Goal: Task Accomplishment & Management: Manage account settings

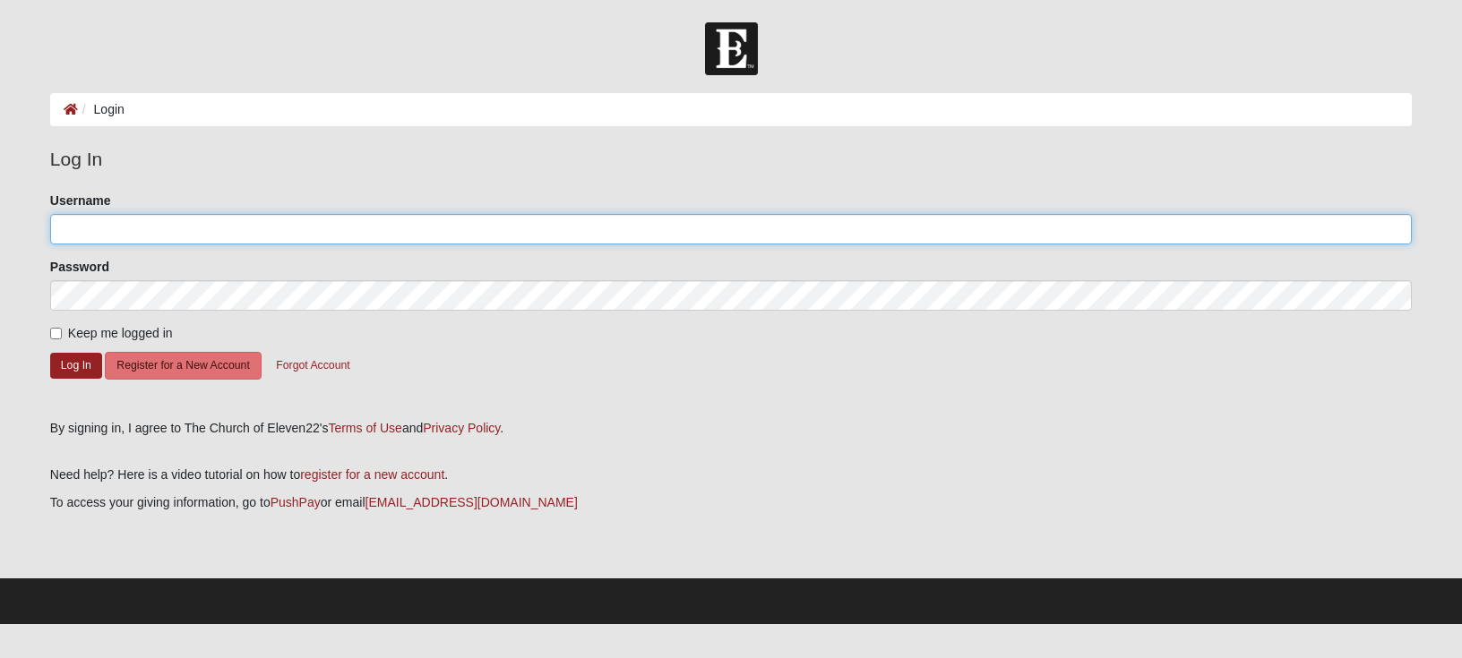
type input "[PERSON_NAME][EMAIL_ADDRESS][DOMAIN_NAME]"
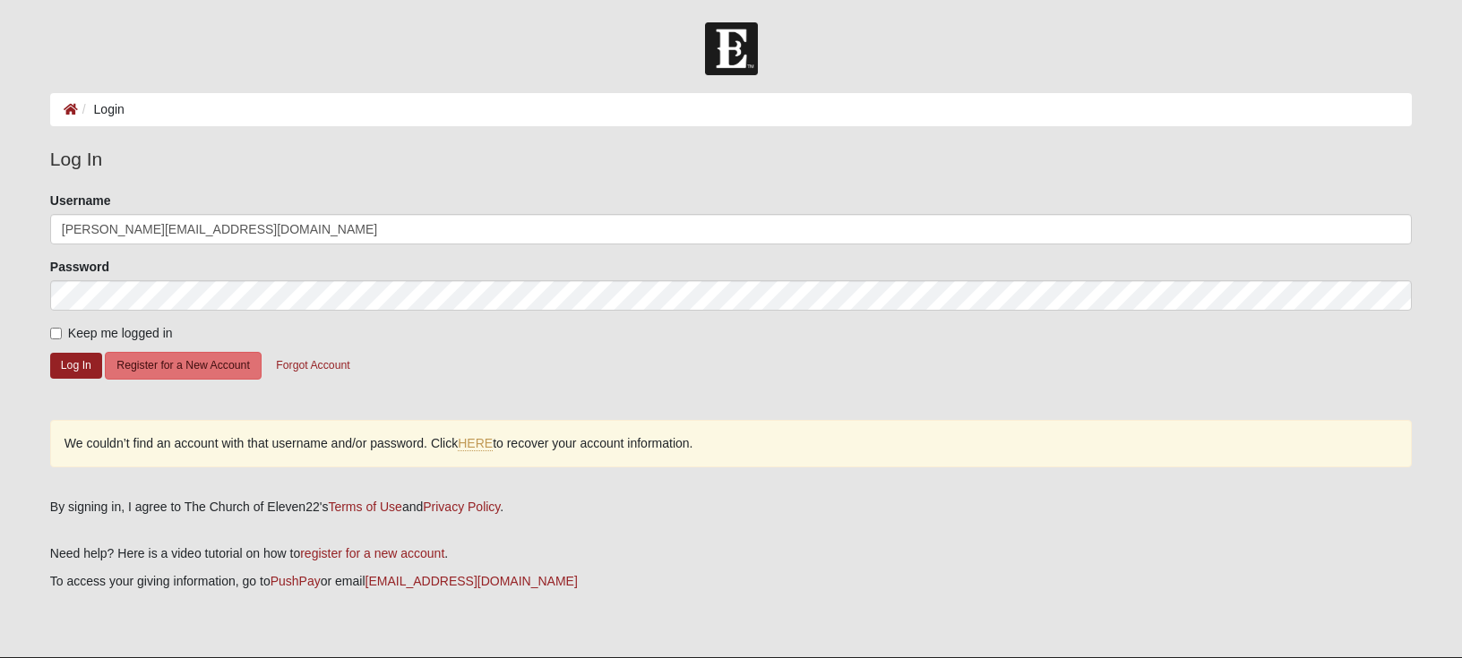
click at [56, 329] on label "Keep me logged in" at bounding box center [111, 333] width 123 height 19
click at [56, 330] on input "Keep me logged in" at bounding box center [56, 334] width 12 height 12
checkbox input "true"
click at [65, 357] on button "Log In" at bounding box center [76, 366] width 52 height 26
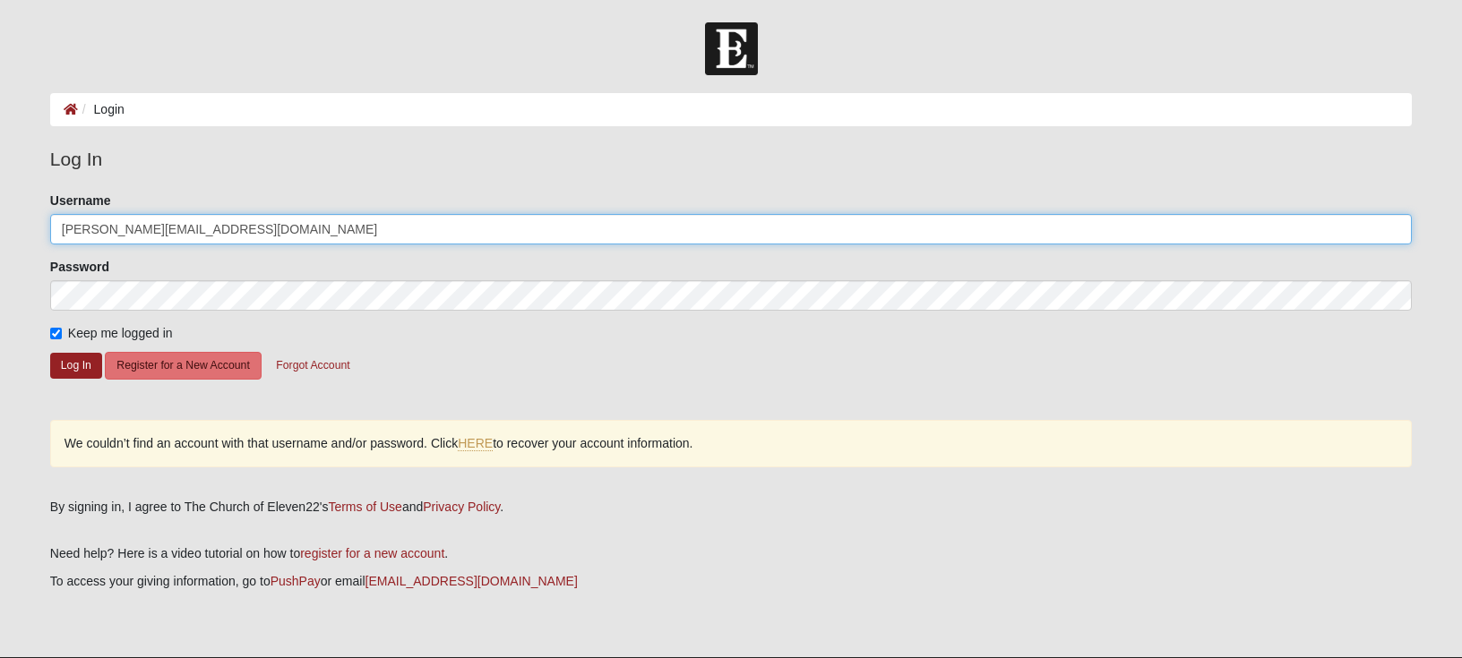
click at [169, 230] on input "[PERSON_NAME][EMAIL_ADDRESS][DOMAIN_NAME]" at bounding box center [730, 229] width 1361 height 30
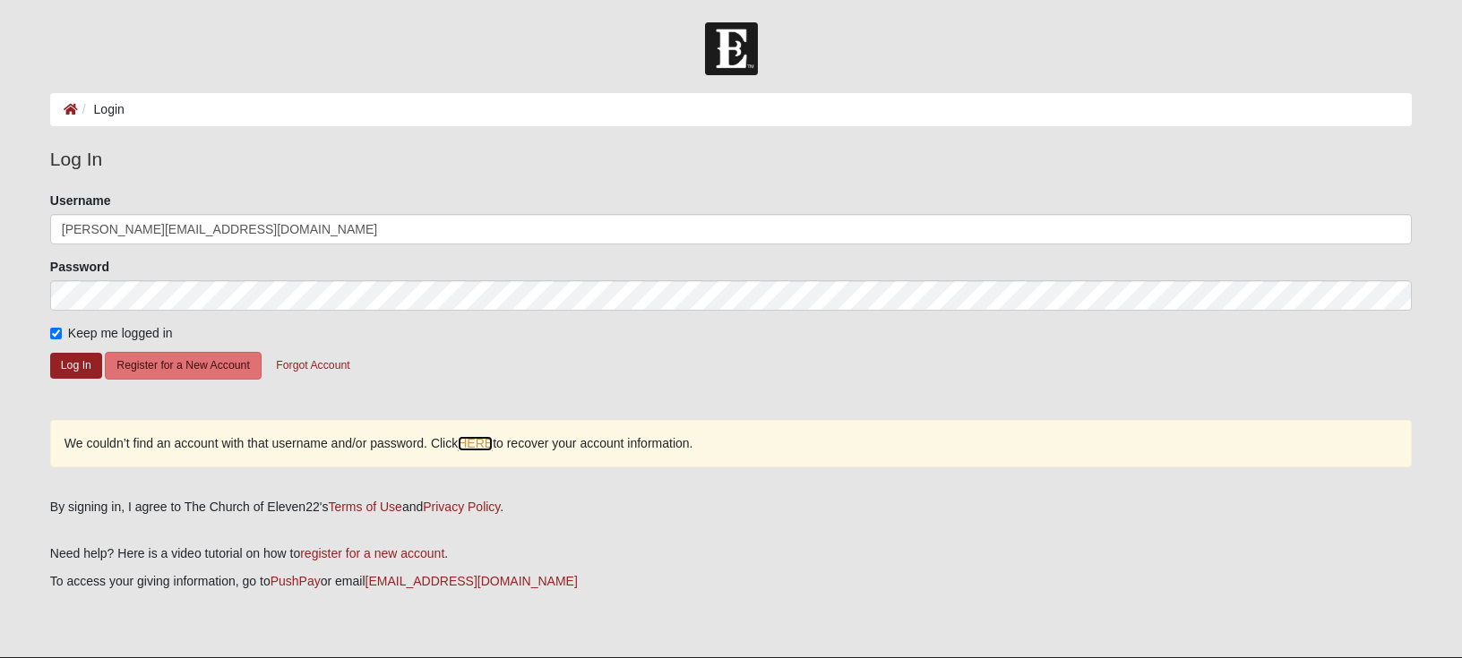
click at [478, 439] on link "HERE" at bounding box center [475, 443] width 35 height 15
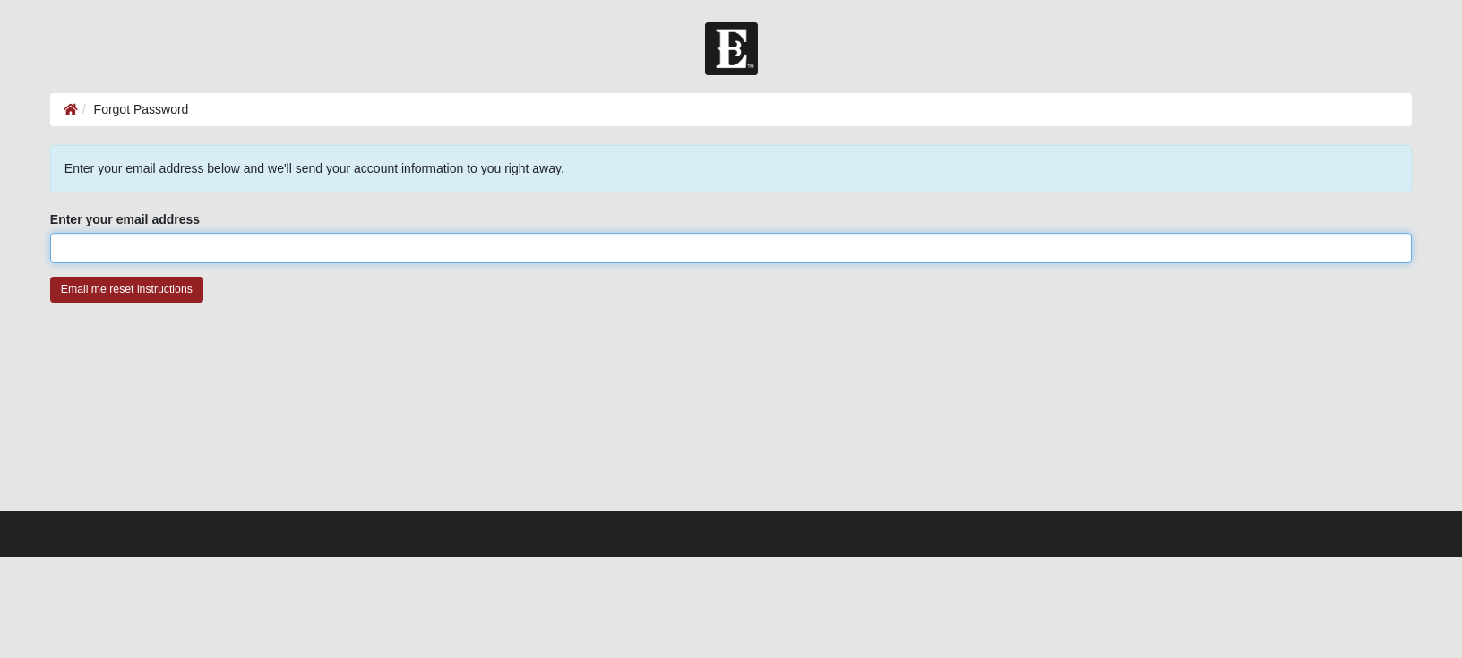
click at [180, 252] on input "Enter your email address" at bounding box center [730, 248] width 1361 height 30
click at [287, 249] on input "Enter your email address" at bounding box center [730, 248] width 1361 height 30
type input "[PERSON_NAME][EMAIL_ADDRESS][DOMAIN_NAME]"
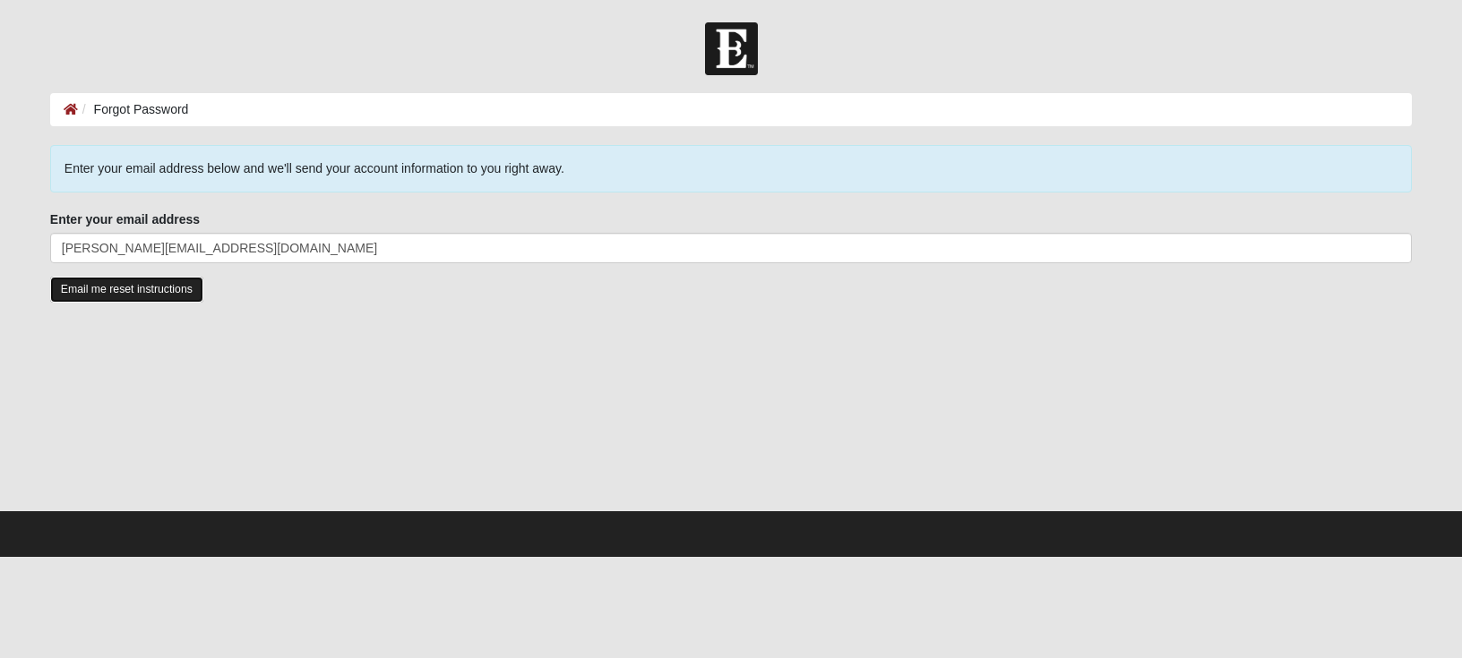
click at [129, 287] on input "Email me reset instructions" at bounding box center [126, 290] width 153 height 26
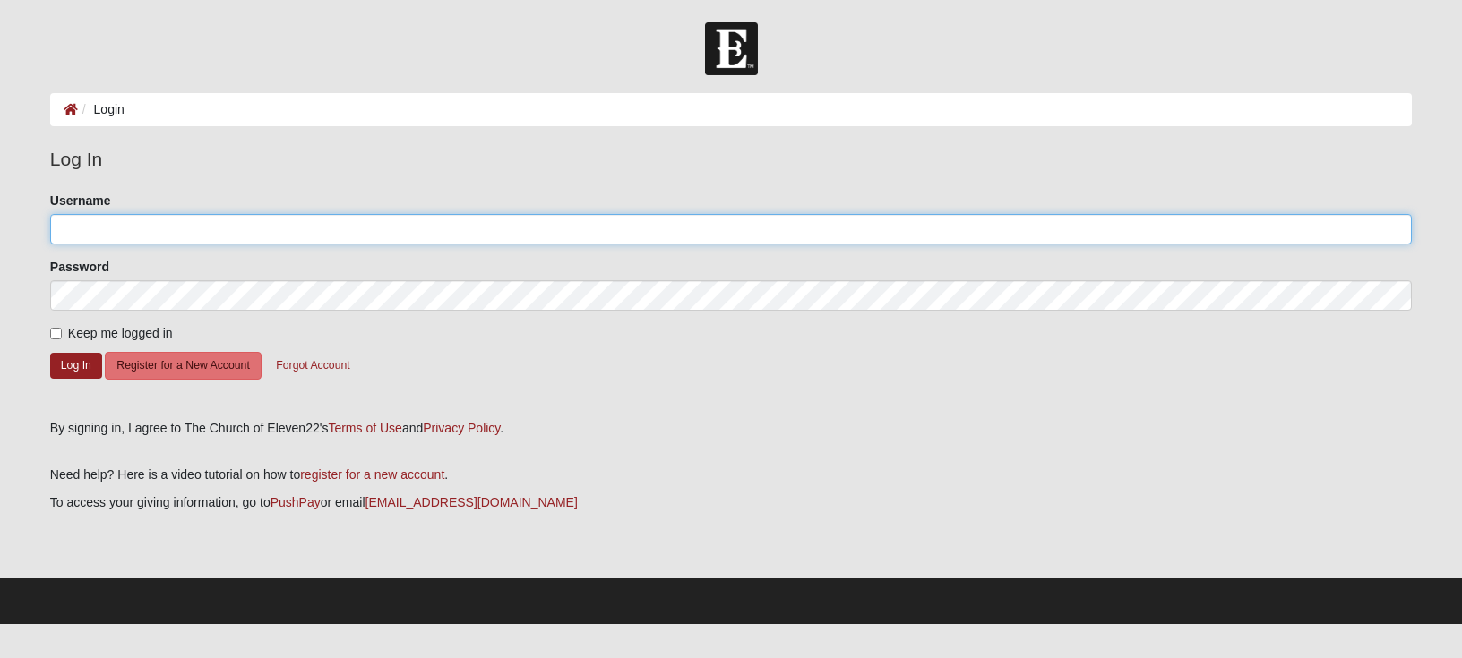
click at [312, 228] on input "Username" at bounding box center [730, 229] width 1361 height 30
type input "[PERSON_NAME][EMAIL_ADDRESS][DOMAIN_NAME]"
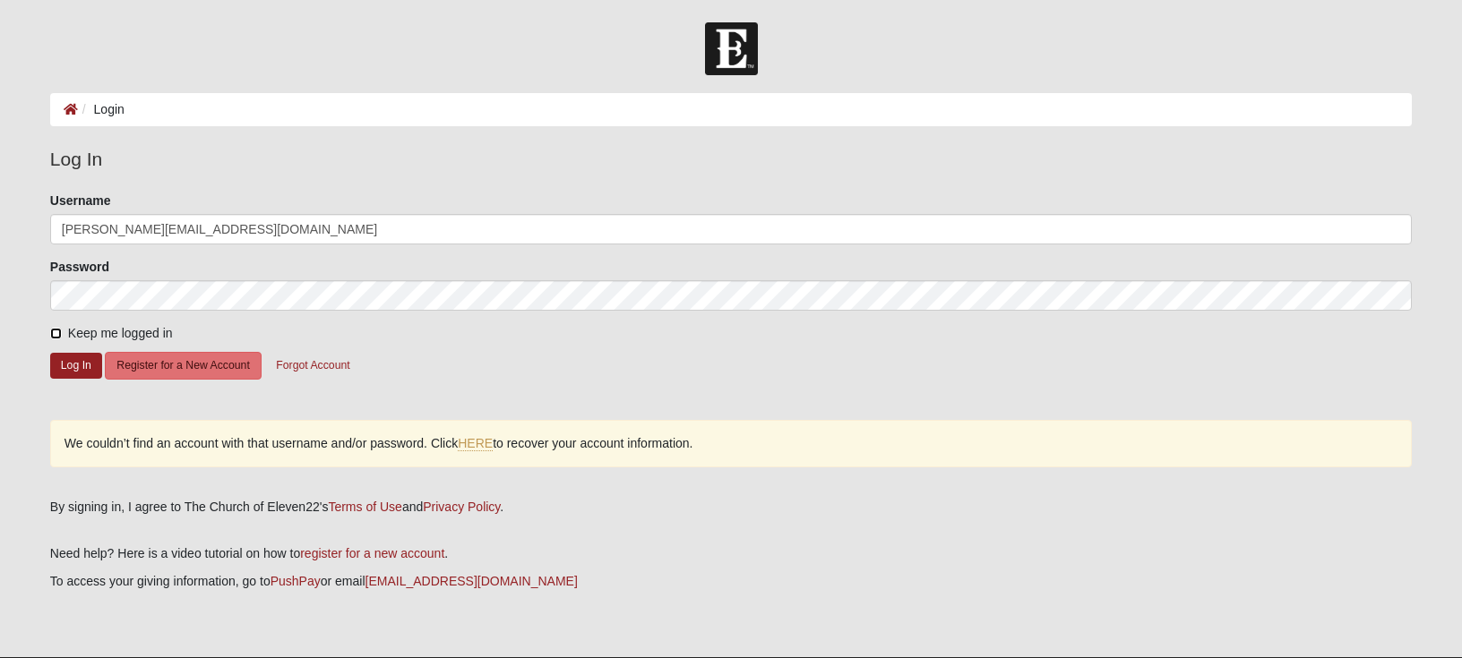
click at [57, 335] on input "Keep me logged in" at bounding box center [56, 334] width 12 height 12
checkbox input "true"
click at [81, 363] on button "Log In" at bounding box center [76, 366] width 52 height 26
